Goal: Task Accomplishment & Management: Manage account settings

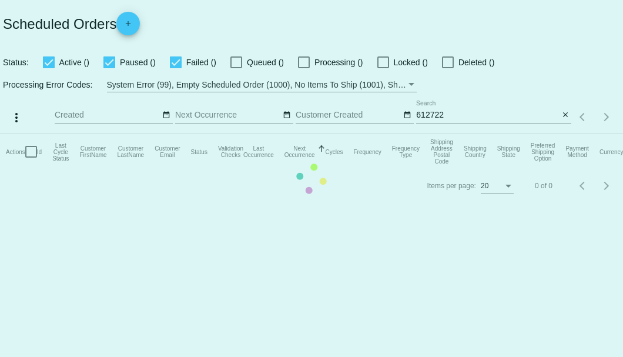
click at [454, 134] on mat-table "Actions Id Last Cycle Status Customer FirstName Customer LastName Customer Emai…" at bounding box center [311, 151] width 623 height 35
click at [440, 134] on mat-table "Actions Id Last Cycle Status Customer FirstName Customer LastName Customer Emai…" at bounding box center [311, 151] width 623 height 35
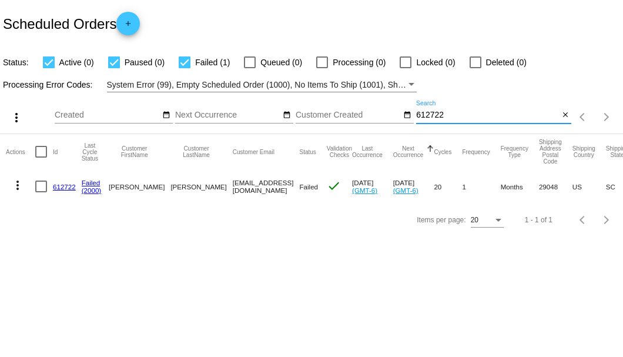
click at [440, 115] on input "612722" at bounding box center [487, 114] width 143 height 9
paste input "jrervin43@gmail.com"
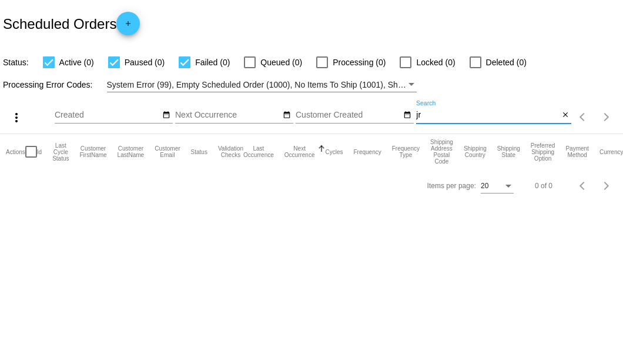
type input "j"
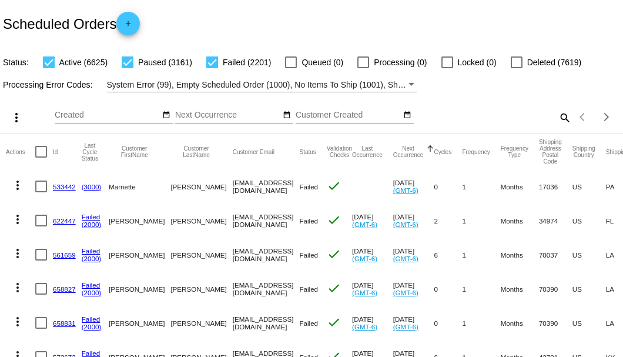
click at [557, 126] on mat-icon "search" at bounding box center [564, 117] width 14 height 18
click at [557, 120] on input "Search" at bounding box center [493, 114] width 155 height 9
paste input "746418"
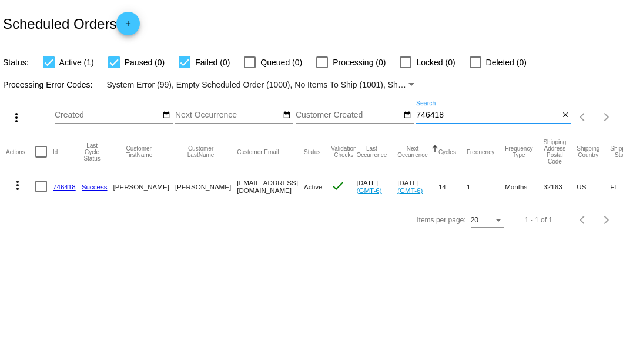
type input "746418"
click at [67, 185] on link "746418" at bounding box center [64, 187] width 23 height 8
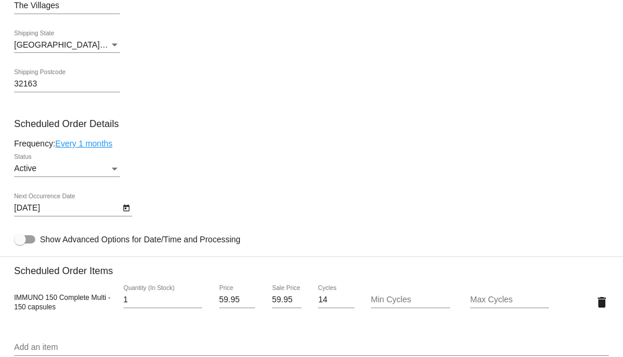
scroll to position [626, 0]
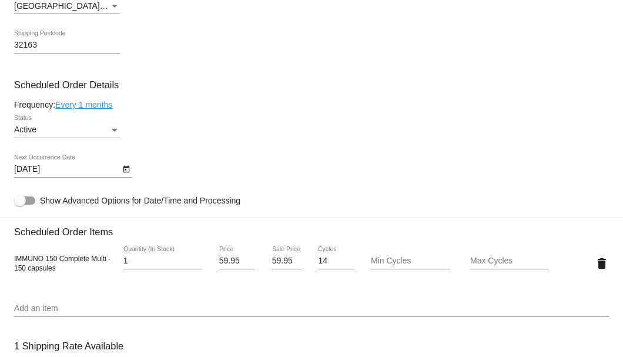
click at [127, 168] on icon "Open calendar" at bounding box center [126, 169] width 6 height 7
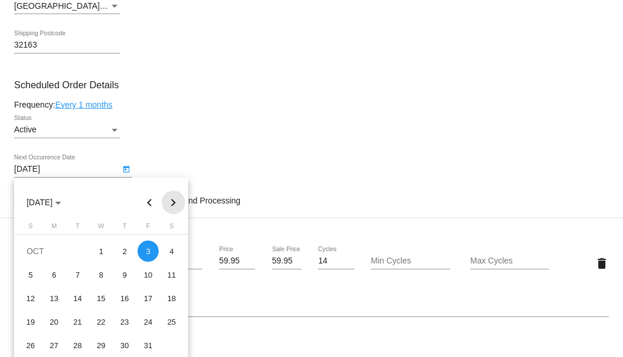
click at [172, 204] on button "Next month" at bounding box center [174, 202] width 24 height 24
click at [53, 277] on div "3" at bounding box center [53, 274] width 21 height 21
type input "11/3/2025"
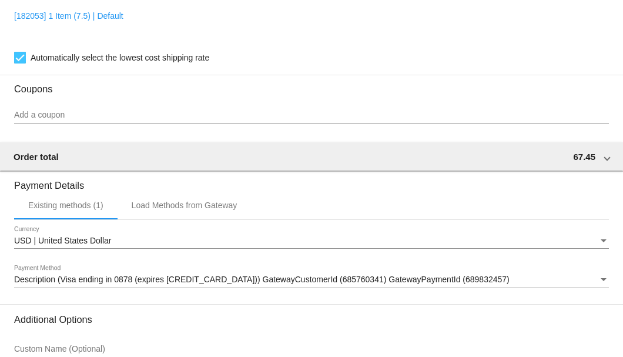
scroll to position [1093, 0]
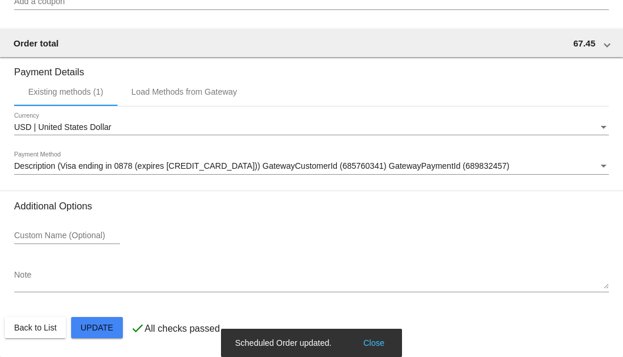
scroll to position [975, 0]
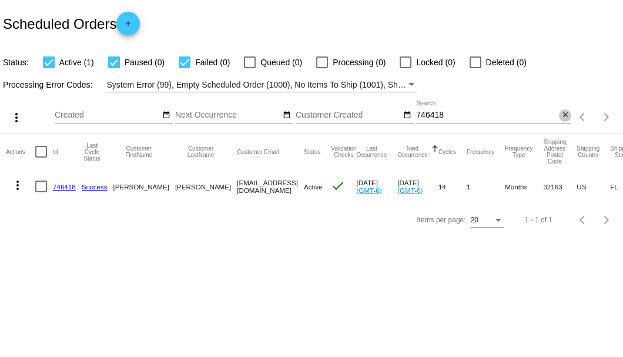
click at [564, 116] on mat-icon "close" at bounding box center [565, 114] width 8 height 9
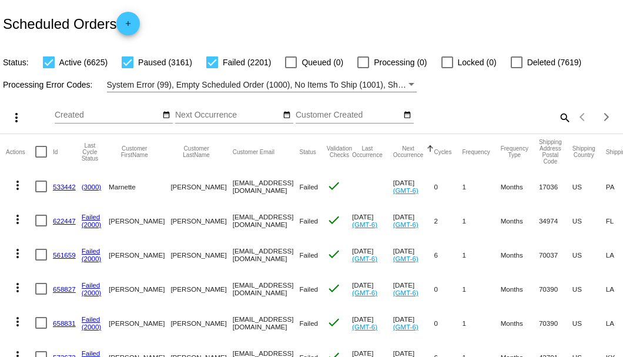
click at [557, 126] on mat-icon "search" at bounding box center [564, 117] width 14 height 18
click at [557, 120] on input "Search" at bounding box center [493, 114] width 155 height 9
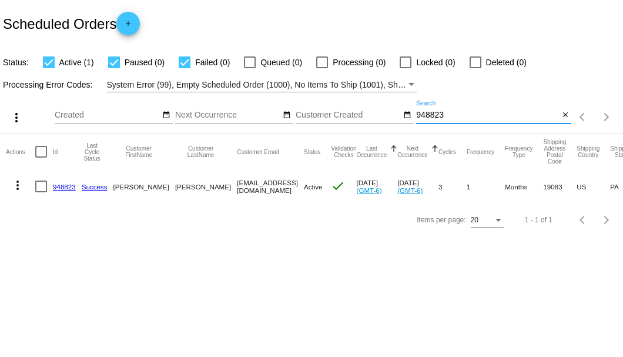
type input "948823"
click at [244, 19] on div "Scheduled Orders add" at bounding box center [311, 23] width 623 height 47
click at [565, 114] on mat-icon "close" at bounding box center [565, 114] width 8 height 9
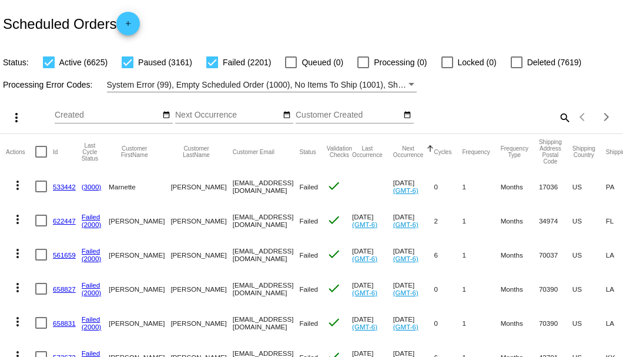
click at [557, 126] on mat-icon "search" at bounding box center [564, 117] width 14 height 18
click at [554, 120] on input "Search" at bounding box center [493, 114] width 155 height 9
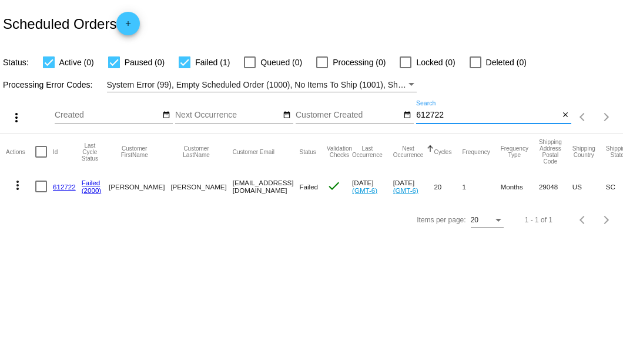
type input "612722"
click at [61, 183] on link "612722" at bounding box center [64, 187] width 23 height 8
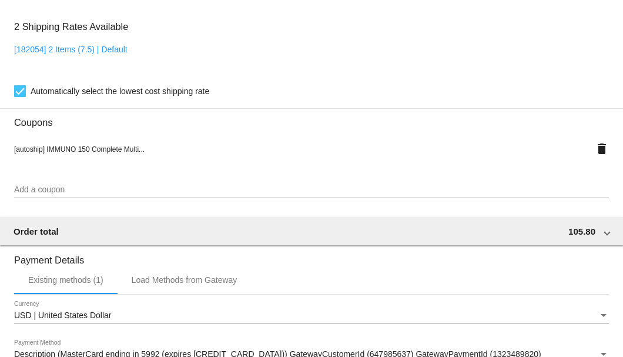
scroll to position [1136, 0]
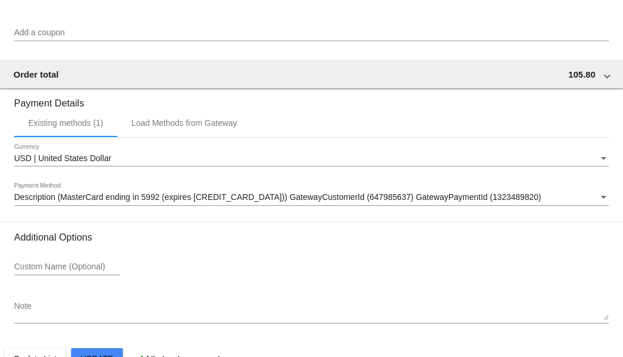
click at [212, 202] on span "Description (MasterCard ending in 5992 (expires 12/25)) GatewayCustomerId (6479…" at bounding box center [277, 196] width 527 height 9
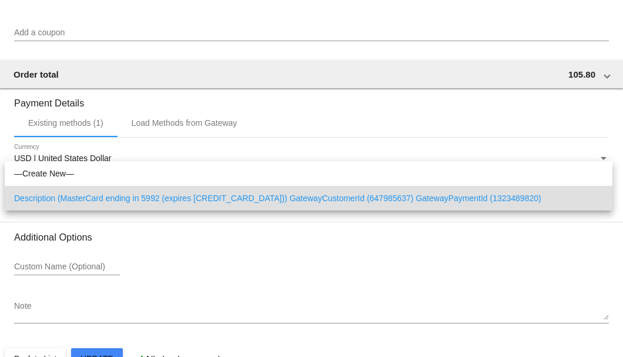
click at [212, 202] on span "Description (MasterCard ending in 5992 (expires 12/25)) GatewayCustomerId (6479…" at bounding box center [308, 198] width 589 height 25
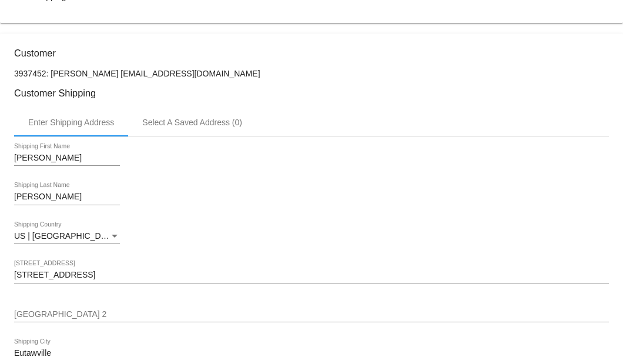
scroll to position [196, 0]
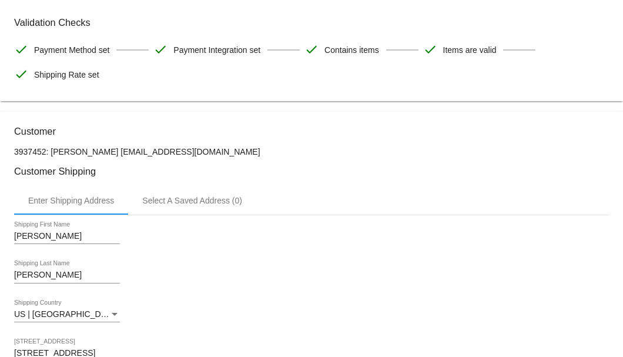
drag, startPoint x: 200, startPoint y: 152, endPoint x: 105, endPoint y: 152, distance: 95.2
click at [105, 152] on p "3937452: Alison Cooley alliedale1972@yahoo.com" at bounding box center [311, 151] width 595 height 9
copy p "alliedale1972@yahoo.com"
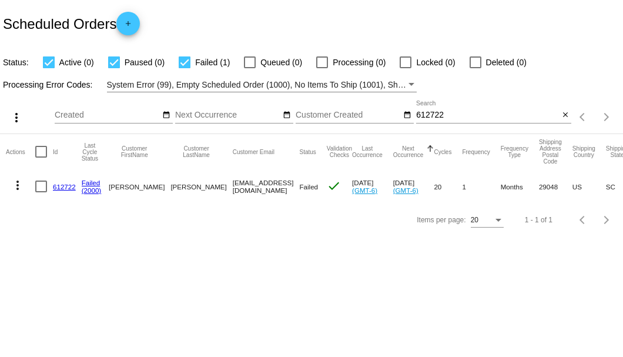
click at [439, 114] on input "612722" at bounding box center [487, 114] width 143 height 9
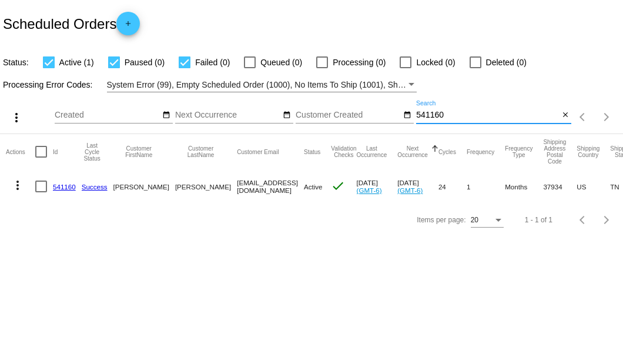
type input "541160"
click at [62, 189] on link "541160" at bounding box center [64, 187] width 23 height 8
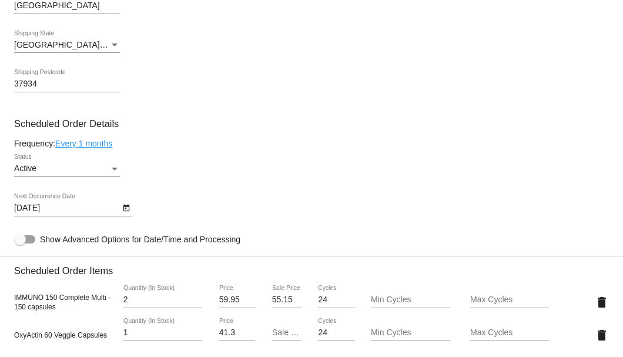
scroll to position [705, 0]
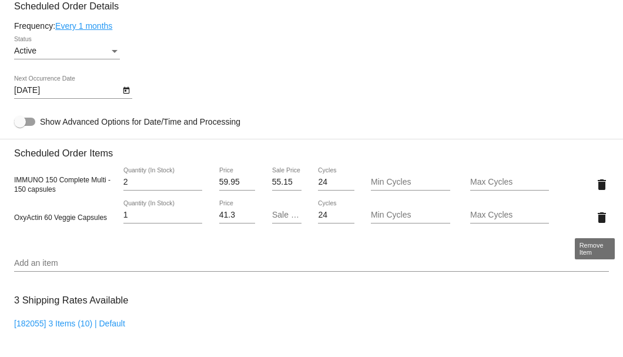
click at [597, 220] on mat-icon "delete" at bounding box center [602, 217] width 14 height 14
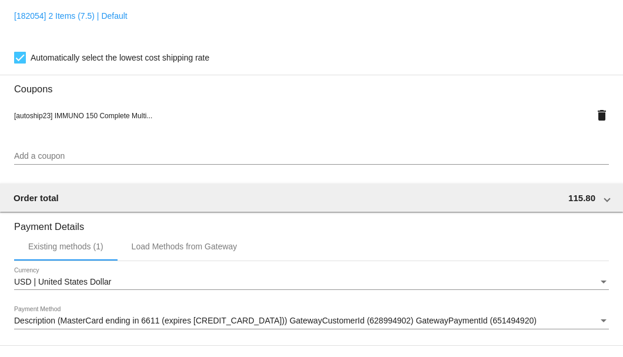
scroll to position [1134, 0]
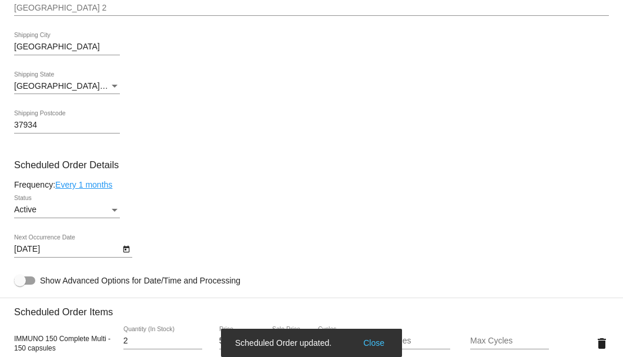
scroll to position [429, 0]
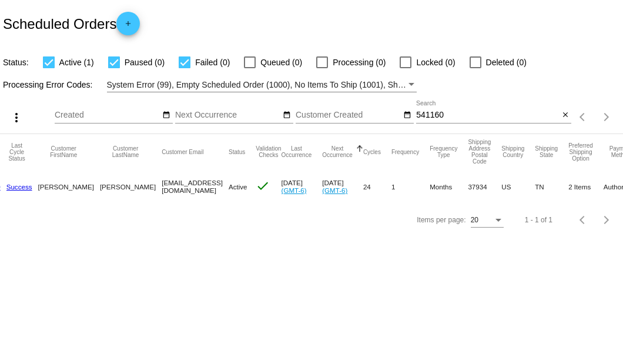
scroll to position [0, 90]
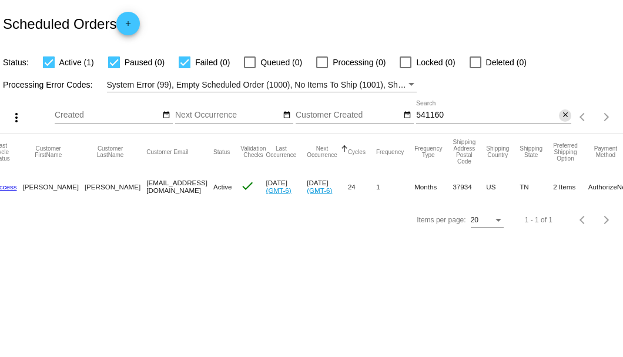
click at [564, 115] on mat-icon "close" at bounding box center [565, 114] width 8 height 9
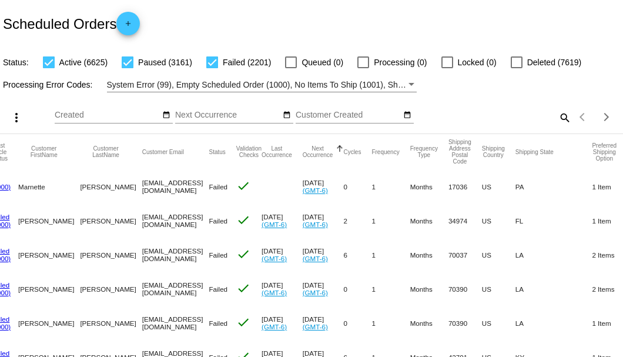
click at [560, 126] on mat-icon "search" at bounding box center [564, 117] width 14 height 18
click at [560, 120] on input "Search" at bounding box center [493, 114] width 155 height 9
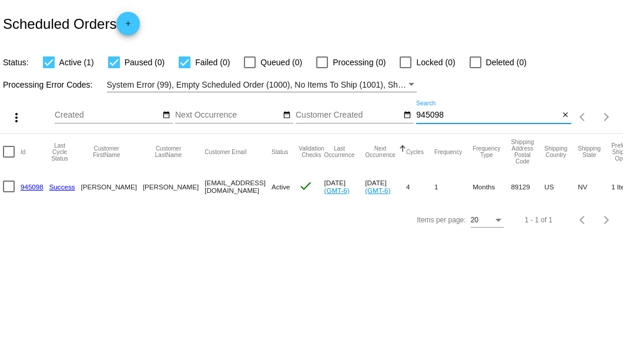
scroll to position [0, 0]
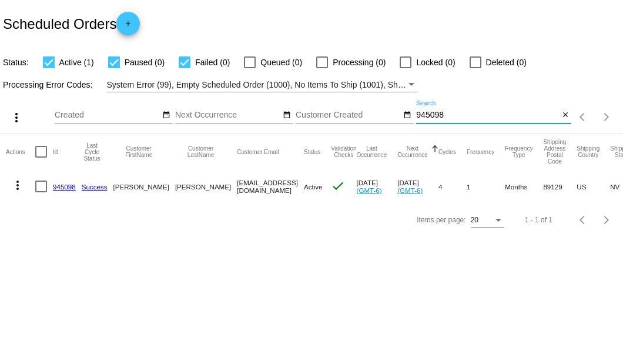
type input "945098"
click at [62, 186] on link "945098" at bounding box center [64, 187] width 23 height 8
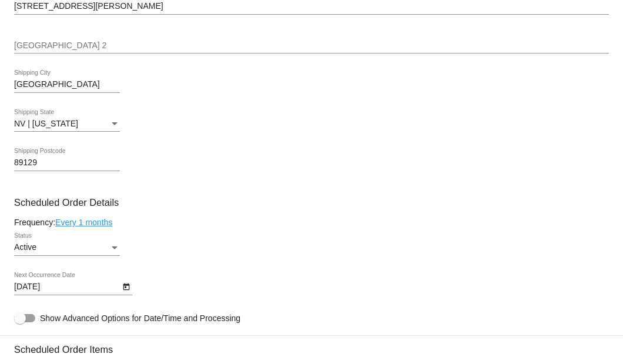
scroll to position [666, 0]
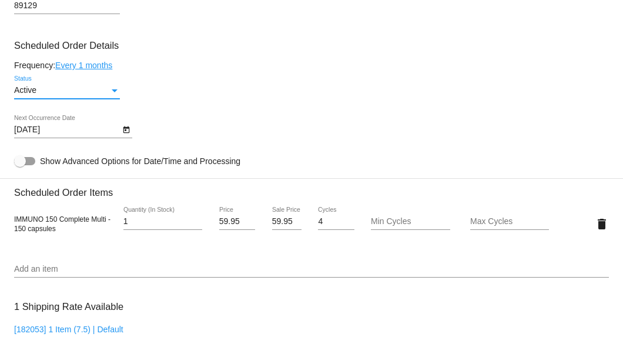
click at [114, 92] on div "Status" at bounding box center [115, 90] width 6 height 3
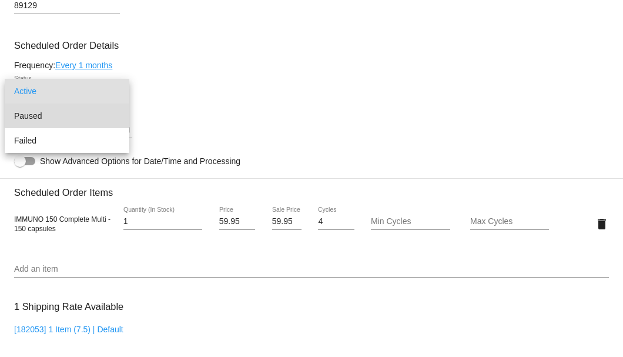
click at [90, 112] on span "Paused" at bounding box center [67, 115] width 106 height 25
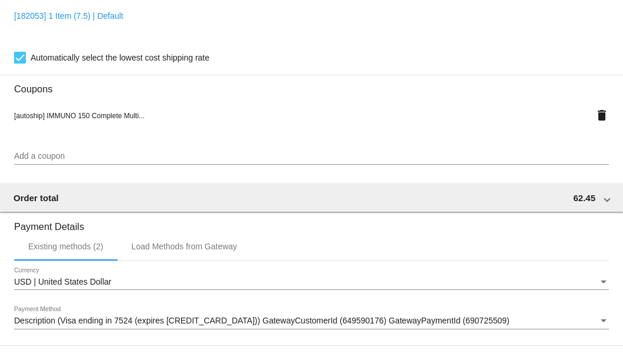
scroll to position [1134, 0]
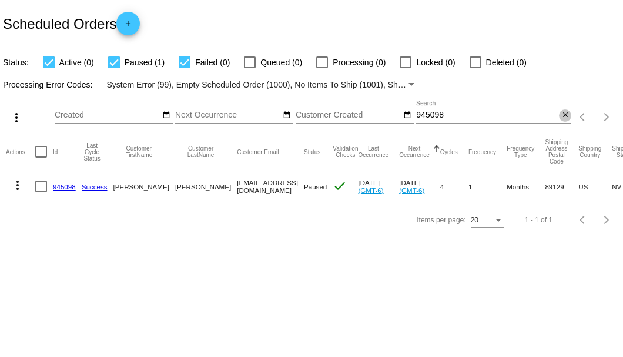
click at [566, 114] on mat-icon "close" at bounding box center [565, 114] width 8 height 9
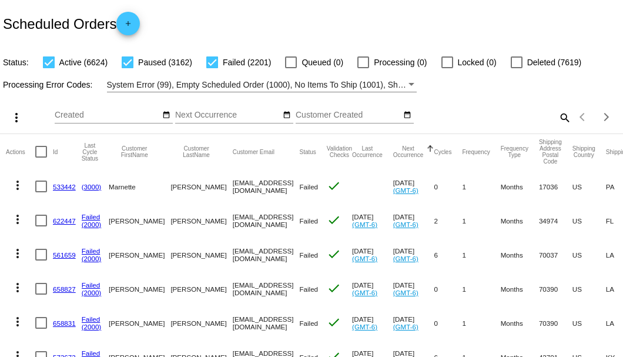
click at [558, 126] on mat-icon "search" at bounding box center [564, 117] width 14 height 18
click at [558, 120] on input "Search" at bounding box center [493, 114] width 155 height 9
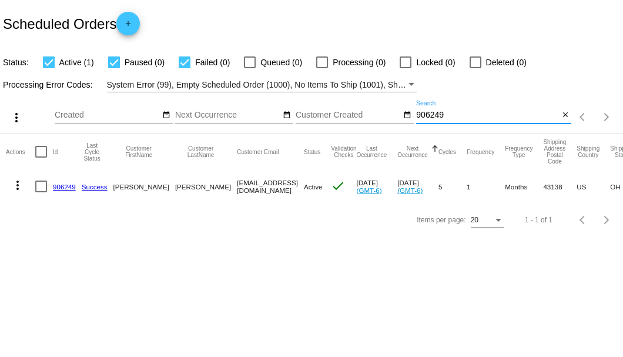
type input "906249"
click at [63, 186] on link "906249" at bounding box center [64, 187] width 23 height 8
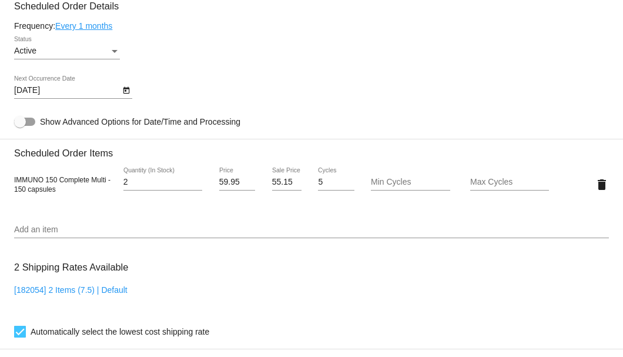
scroll to position [744, 0]
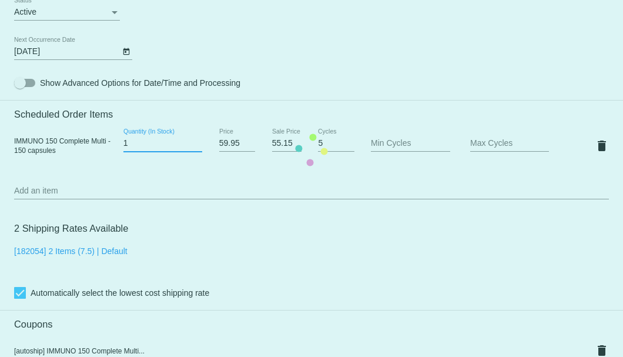
type input "1"
click at [193, 145] on input "1" at bounding box center [162, 143] width 79 height 9
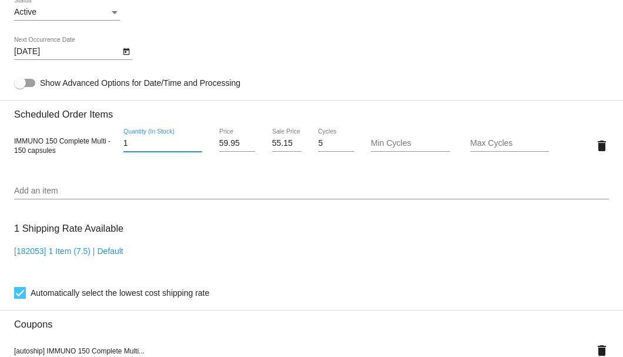
scroll to position [901, 0]
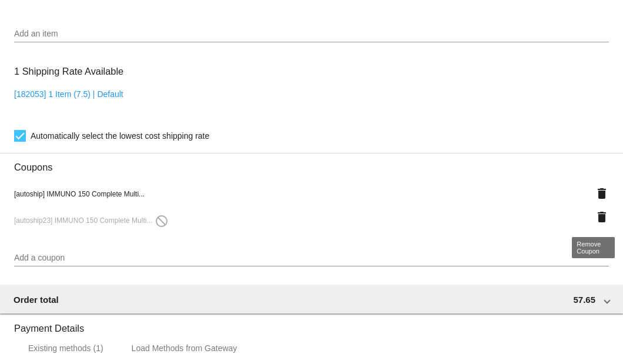
click at [598, 222] on mat-icon "delete" at bounding box center [602, 217] width 14 height 14
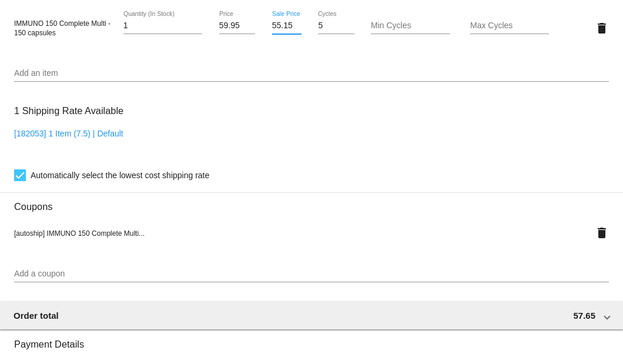
scroll to position [0, 1]
drag, startPoint x: 269, startPoint y: 27, endPoint x: 288, endPoint y: 27, distance: 18.8
click at [288, 27] on input "55.15" at bounding box center [286, 25] width 29 height 9
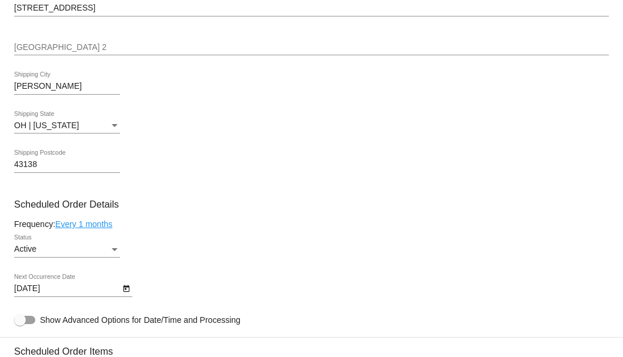
scroll to position [350, 0]
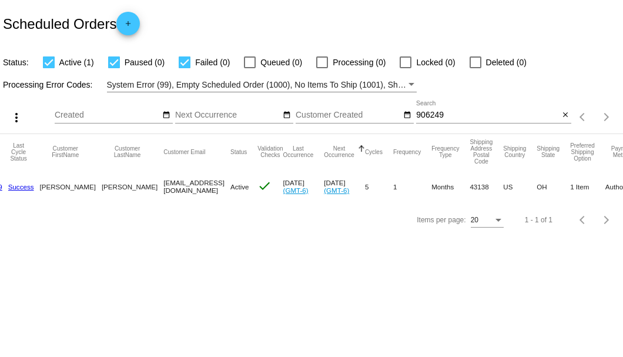
scroll to position [0, 74]
click at [570, 115] on button "close" at bounding box center [565, 115] width 12 height 12
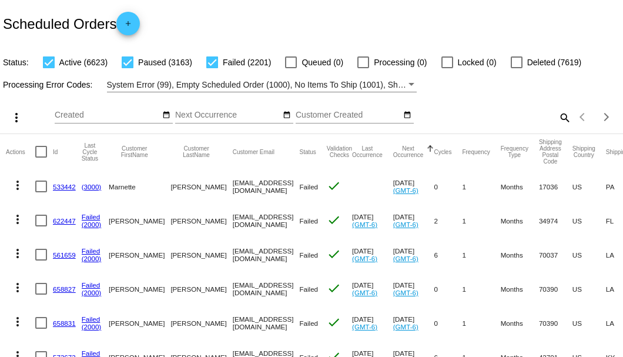
click at [561, 126] on mat-icon "search" at bounding box center [564, 117] width 14 height 18
click at [561, 120] on input "Search" at bounding box center [493, 114] width 155 height 9
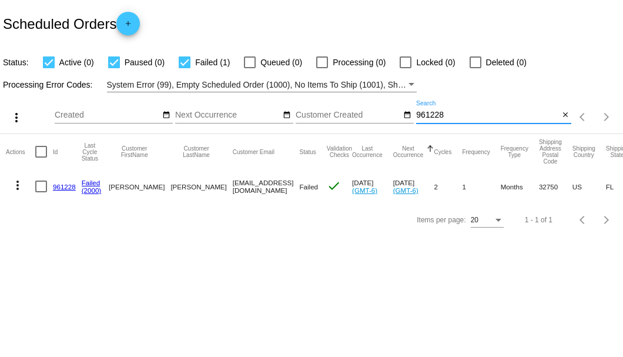
type input "961228"
click at [67, 183] on link "961228" at bounding box center [64, 187] width 23 height 8
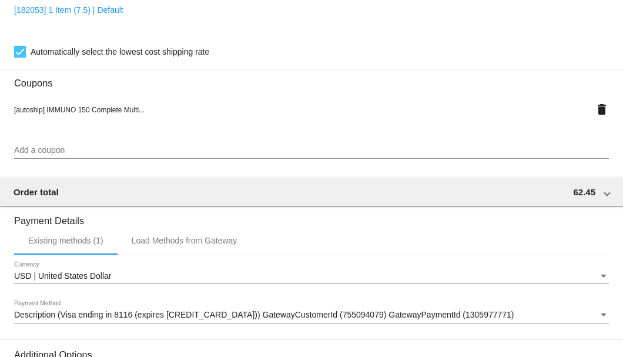
scroll to position [1167, 0]
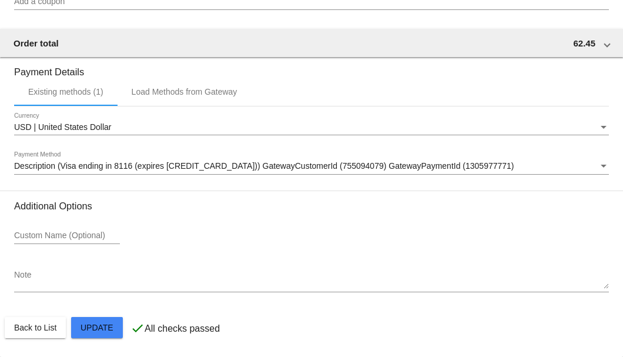
click at [103, 173] on div "Description (Visa ending in 8116 (expires [CREDIT_CARD_DATA])) GatewayCustomerI…" at bounding box center [311, 163] width 595 height 23
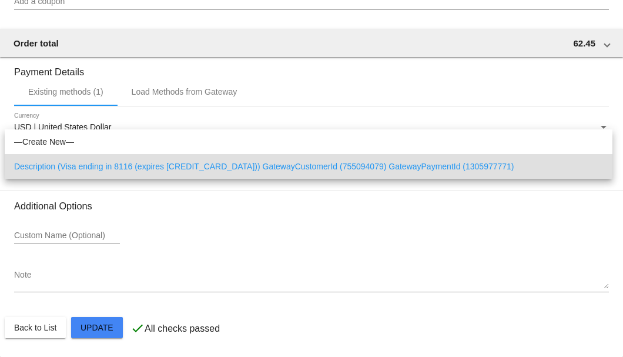
click at [4, 193] on div at bounding box center [311, 178] width 623 height 357
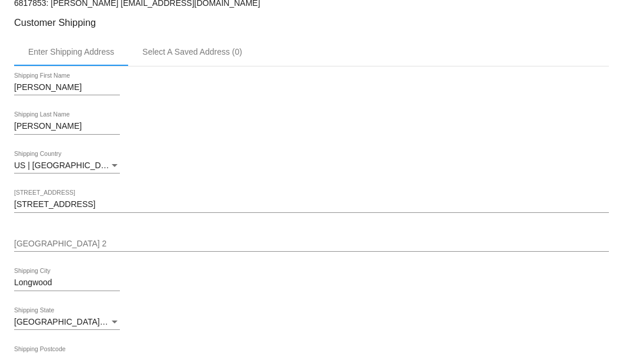
scroll to position [227, 0]
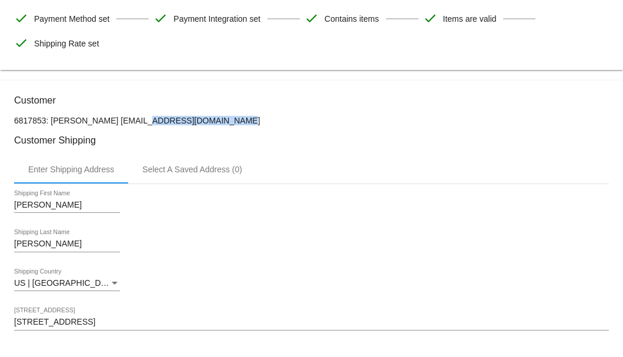
drag, startPoint x: 199, startPoint y: 119, endPoint x: 108, endPoint y: 118, distance: 90.5
click at [108, 118] on p "6817853: [PERSON_NAME] [EMAIL_ADDRESS][DOMAIN_NAME]" at bounding box center [311, 120] width 595 height 9
copy p "[EMAIL_ADDRESS][DOMAIN_NAME]"
